Goal: Task Accomplishment & Management: Use online tool/utility

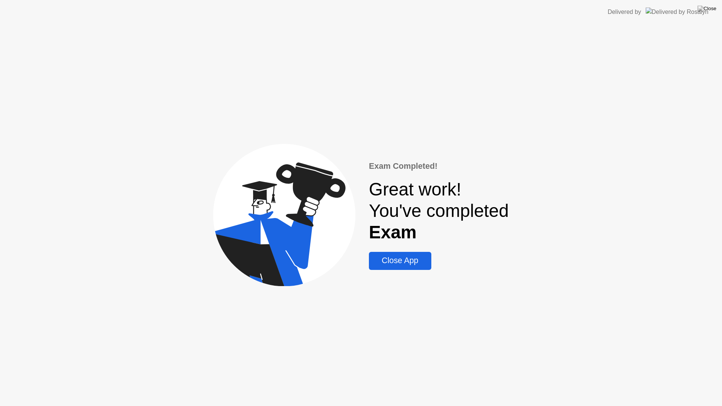
click at [376, 265] on div "Close App" at bounding box center [400, 260] width 58 height 9
